Goal: Information Seeking & Learning: Check status

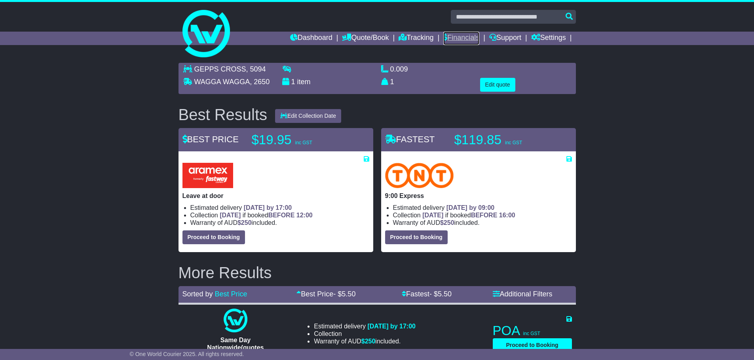
click at [474, 36] on link "Financials" at bounding box center [461, 38] width 36 height 13
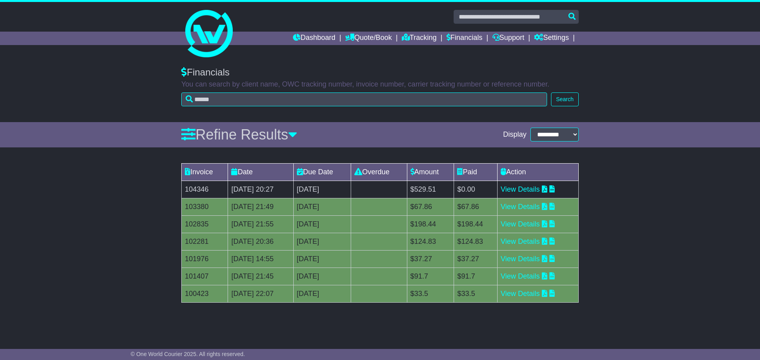
click at [83, 210] on div "Invoice Date Due Date Overdue Amount Paid Action 104346 31 [DATE] 2025 20:27 [D…" at bounding box center [380, 237] width 760 height 156
click at [504, 35] on link "Support" at bounding box center [508, 38] width 32 height 13
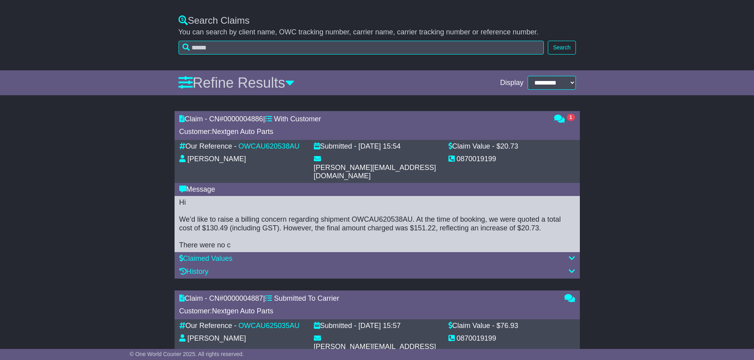
scroll to position [277, 0]
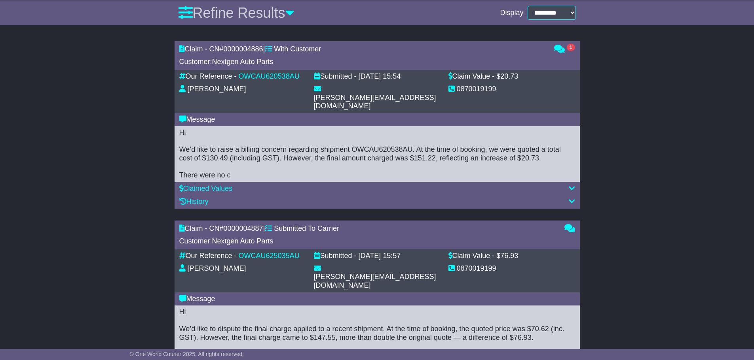
click at [355, 149] on div "Hi We’d like to raise a billing concern regarding shipment OWCAU620538AU. At th…" at bounding box center [377, 154] width 396 height 51
click at [561, 52] on icon at bounding box center [559, 48] width 11 height 7
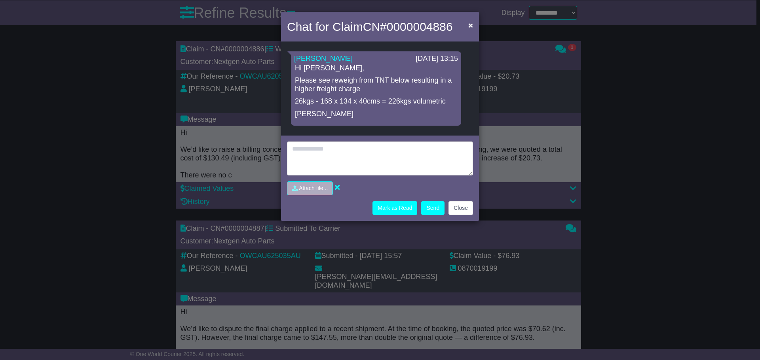
click at [392, 104] on p "26kgs - 168 x 134 x 40cms = 226kgs volumetric" at bounding box center [376, 101] width 162 height 9
click at [472, 28] on span "×" at bounding box center [470, 25] width 5 height 9
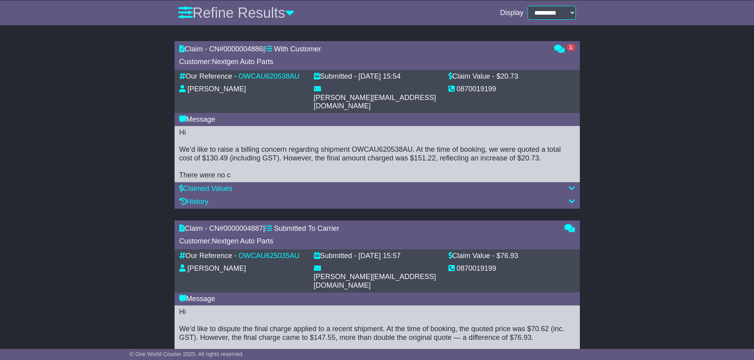
click at [588, 107] on div "Claim - CN# 0000004886 | With Customer Customer: Nextgen Auto Parts 1 Our Refer…" at bounding box center [377, 306] width 754 height 538
click at [256, 80] on link "OWCAU620538AU" at bounding box center [269, 76] width 61 height 8
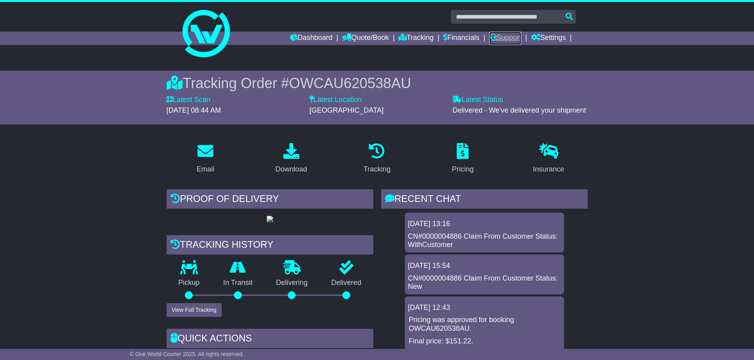
click at [501, 40] on link "Support" at bounding box center [505, 38] width 32 height 13
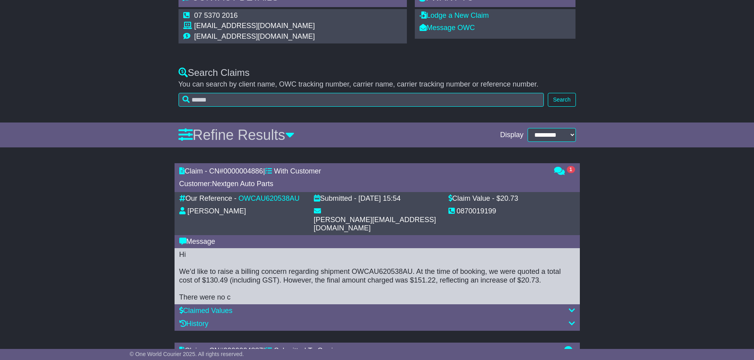
scroll to position [158, 0]
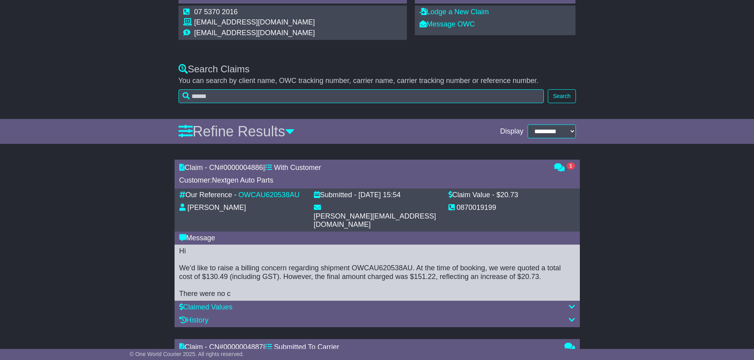
click at [466, 30] on div "Lodge a New Claim Message OWC" at bounding box center [495, 21] width 161 height 30
click at [455, 23] on link "Message OWC" at bounding box center [446, 24] width 55 height 8
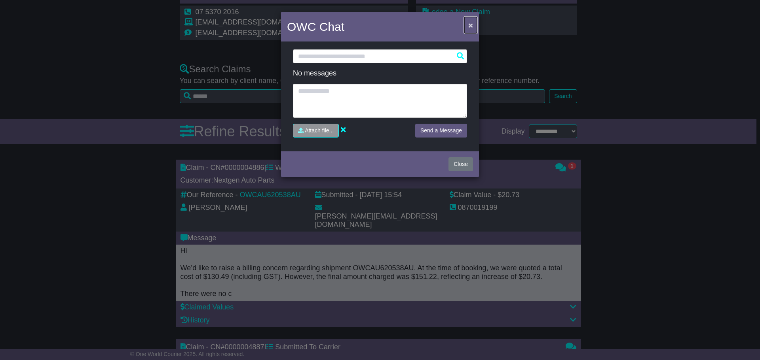
click at [471, 26] on span "×" at bounding box center [470, 25] width 5 height 9
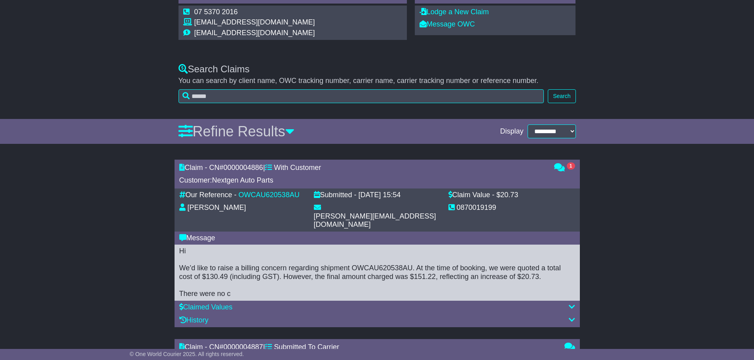
click at [561, 169] on icon at bounding box center [559, 167] width 11 height 7
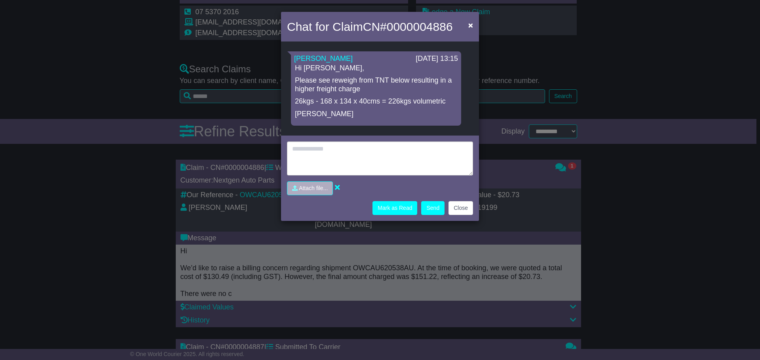
click at [400, 101] on p "26kgs - 168 x 134 x 40cms = 226kgs volumetric" at bounding box center [376, 101] width 162 height 9
click at [467, 27] on button "×" at bounding box center [470, 25] width 13 height 16
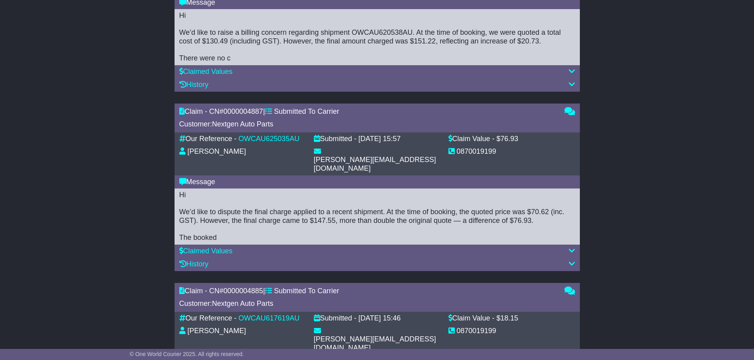
scroll to position [396, 0]
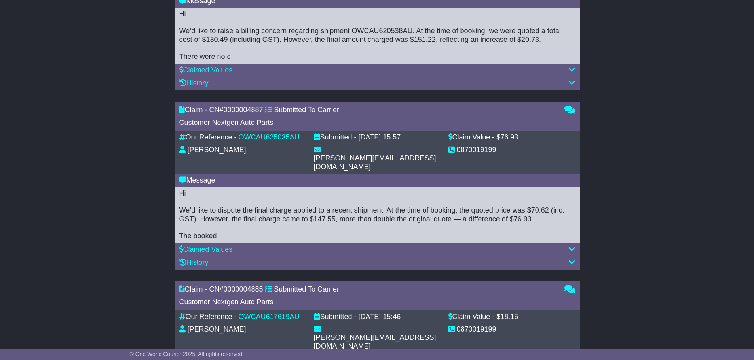
click at [570, 66] on icon at bounding box center [571, 69] width 6 height 7
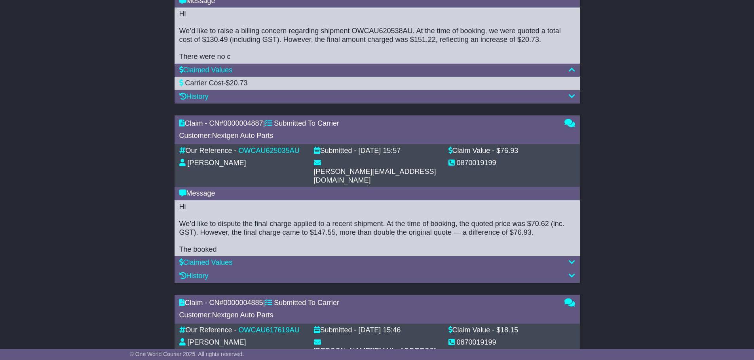
click at [570, 90] on div "History" at bounding box center [376, 96] width 405 height 13
click at [570, 93] on icon at bounding box center [571, 96] width 6 height 7
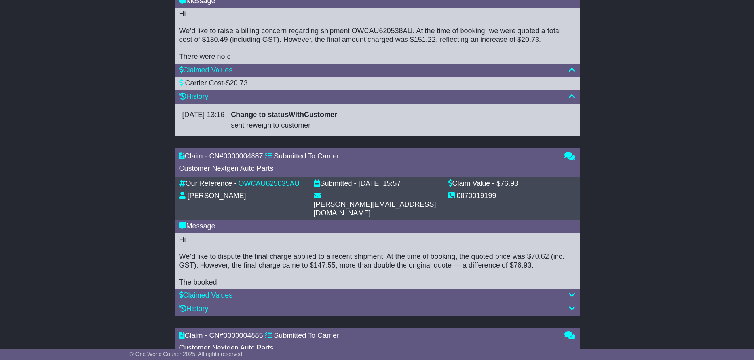
click at [299, 120] on div "sent reweigh to customer" at bounding box center [401, 125] width 341 height 11
drag, startPoint x: 268, startPoint y: 118, endPoint x: 335, endPoint y: 117, distance: 67.7
click at [335, 120] on div "sent reweigh to customer" at bounding box center [401, 125] width 341 height 11
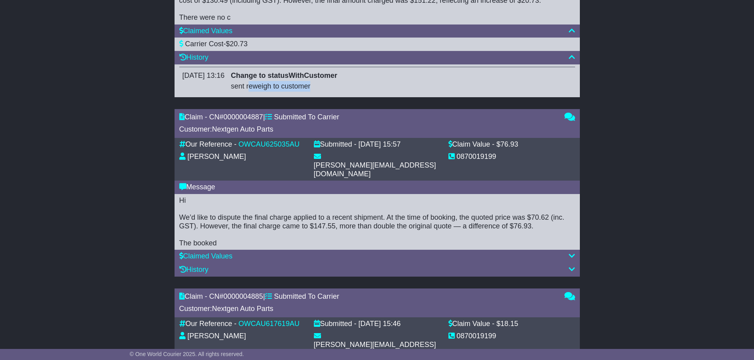
scroll to position [435, 0]
click at [571, 265] on icon at bounding box center [571, 268] width 6 height 7
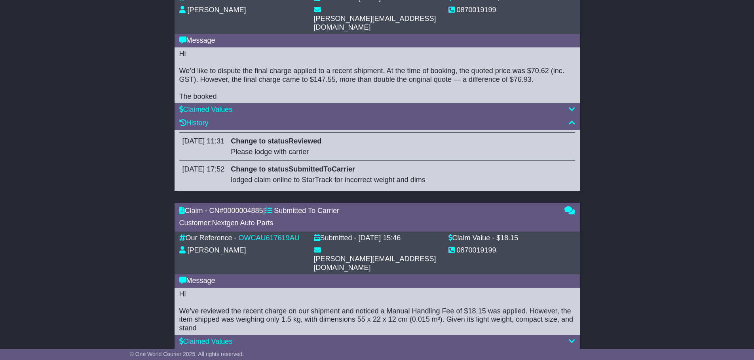
scroll to position [582, 0]
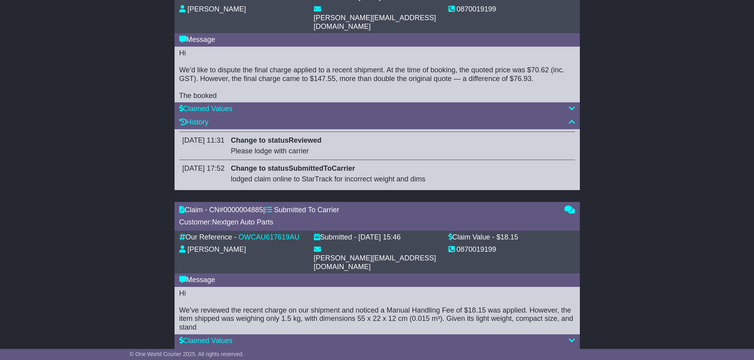
click at [569, 350] on icon at bounding box center [571, 353] width 6 height 7
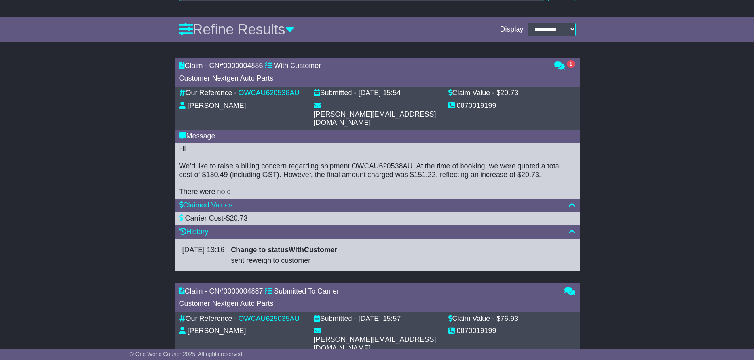
scroll to position [258, 0]
